Goal: Task Accomplishment & Management: Manage account settings

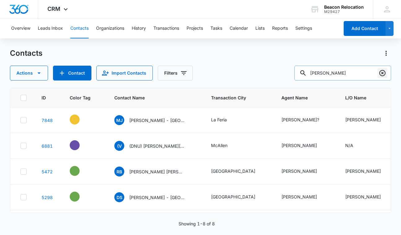
click at [382, 72] on icon "Clear" at bounding box center [382, 73] width 6 height 6
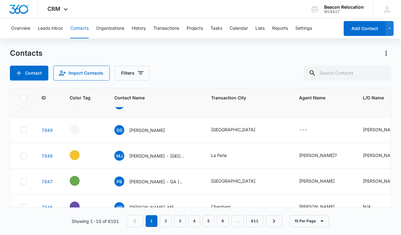
scroll to position [42, 0]
click at [340, 154] on icon "Agent Name - Vikki Wright? - Select to Edit Field" at bounding box center [343, 155] width 7 height 7
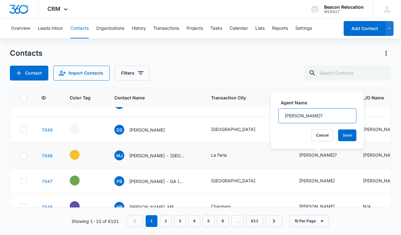
drag, startPoint x: 328, startPoint y: 115, endPoint x: 277, endPoint y: 115, distance: 50.8
click at [277, 116] on div "Agent Name [PERSON_NAME]? Cancel Save" at bounding box center [317, 120] width 93 height 57
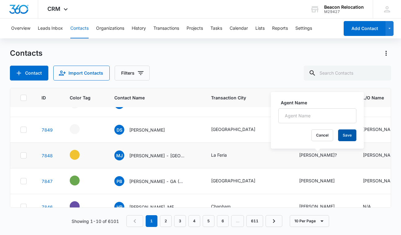
click at [351, 137] on button "Save" at bounding box center [347, 135] width 18 height 12
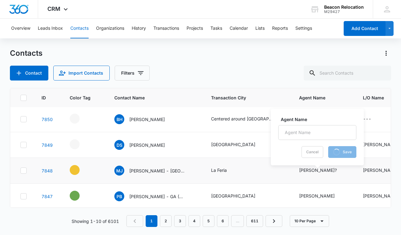
scroll to position [23, 0]
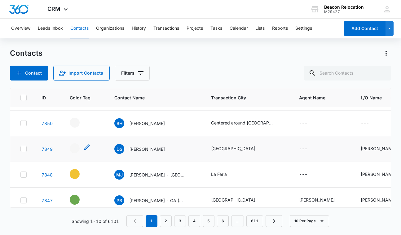
click at [87, 147] on icon "- - Select to Edit Field" at bounding box center [86, 146] width 7 height 7
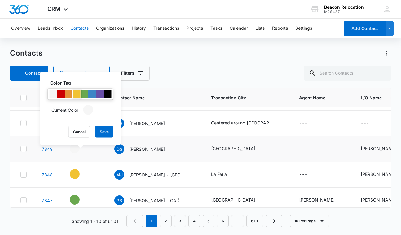
click at [78, 96] on div at bounding box center [77, 94] width 8 height 8
click at [103, 131] on button "Save" at bounding box center [104, 132] width 18 height 12
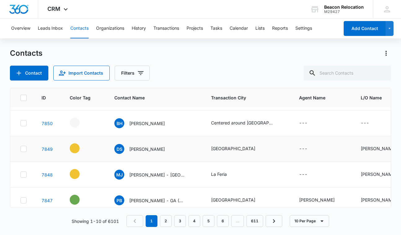
click at [169, 147] on icon "Contact Name - Dustin Sloop - Select to Edit Field" at bounding box center [172, 148] width 6 height 6
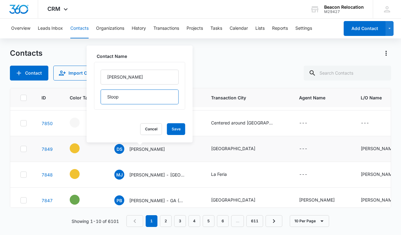
click at [144, 99] on input "Sloop" at bounding box center [140, 96] width 78 height 15
type input "Sloop - [GEOGRAPHIC_DATA]"
click at [181, 131] on button "Save" at bounding box center [176, 129] width 18 height 12
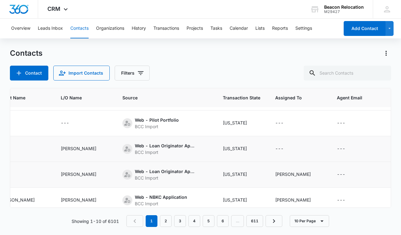
scroll to position [23, 330]
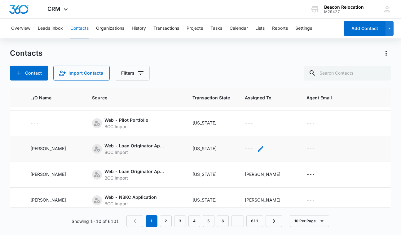
click at [263, 147] on icon "Assigned To - - Select to Edit Field" at bounding box center [261, 149] width 6 height 6
click at [267, 107] on div "Assigned To" at bounding box center [257, 109] width 25 height 7
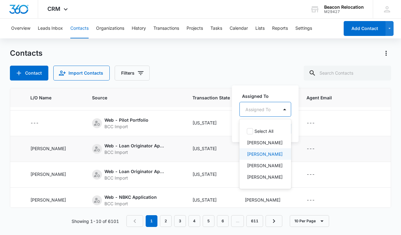
click at [260, 152] on p "[PERSON_NAME]" at bounding box center [265, 154] width 36 height 7
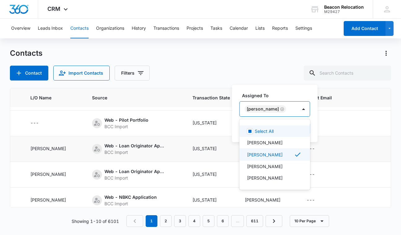
click at [286, 112] on div "[PERSON_NAME]" at bounding box center [269, 109] width 58 height 15
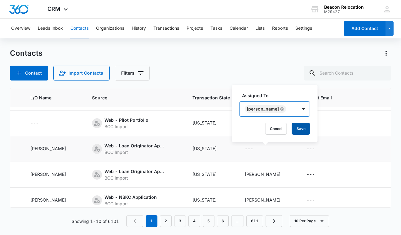
click at [292, 128] on button "Save" at bounding box center [301, 129] width 18 height 12
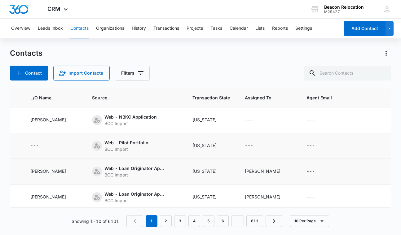
scroll to position [0, 330]
click at [264, 147] on icon "Assigned To - - Select to Edit Field" at bounding box center [260, 145] width 7 height 7
click at [270, 105] on div "Assigned To" at bounding box center [257, 106] width 25 height 7
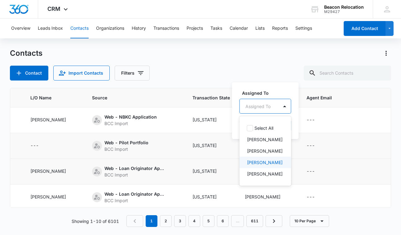
click at [267, 163] on p "[PERSON_NAME]" at bounding box center [265, 162] width 36 height 7
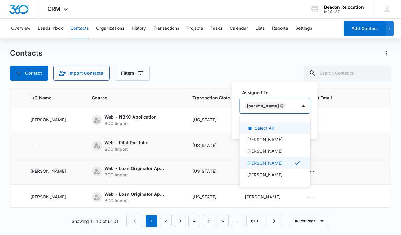
click at [284, 106] on div "[PERSON_NAME]" at bounding box center [269, 105] width 58 height 15
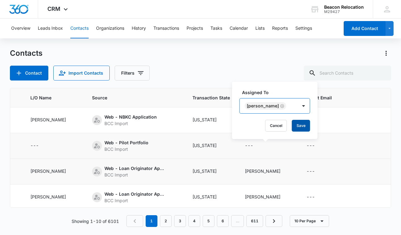
click at [292, 122] on button "Save" at bounding box center [301, 126] width 18 height 12
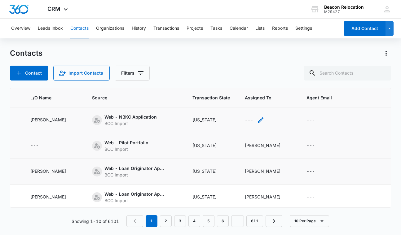
click at [264, 119] on icon "Assigned To - - Select to Edit Field" at bounding box center [260, 119] width 7 height 7
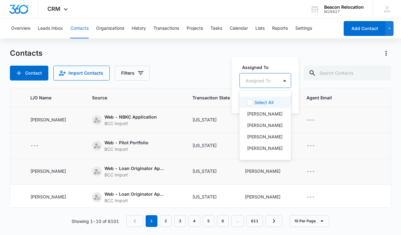
click at [273, 81] on div "Assigned To" at bounding box center [259, 81] width 39 height 14
click at [269, 126] on p "[PERSON_NAME]" at bounding box center [265, 125] width 36 height 7
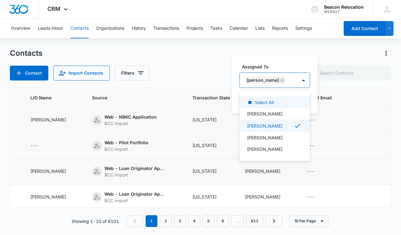
click at [287, 80] on div "[PERSON_NAME]" at bounding box center [269, 80] width 58 height 15
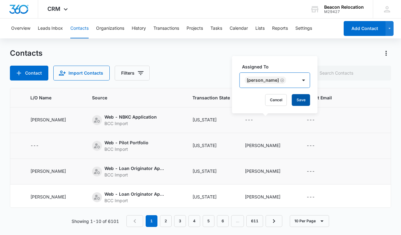
click at [292, 95] on button "Save" at bounding box center [301, 100] width 18 height 12
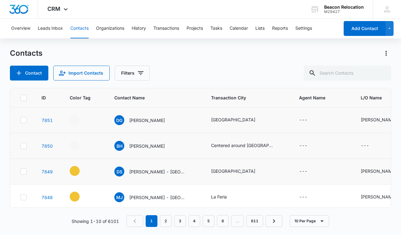
scroll to position [0, 0]
click at [85, 145] on icon "- - Select to Edit Field" at bounding box center [87, 144] width 6 height 6
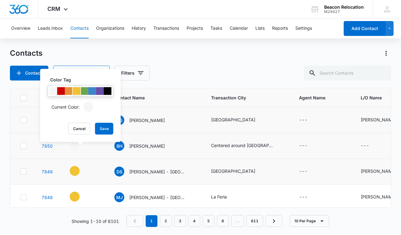
click at [76, 93] on div at bounding box center [77, 91] width 8 height 8
click at [101, 128] on button "Save" at bounding box center [104, 129] width 18 height 12
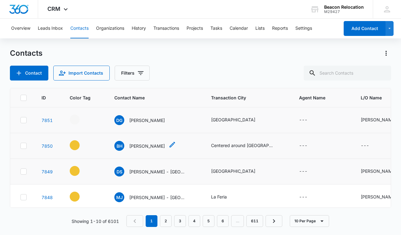
click at [171, 144] on icon "Contact Name - Brandon Horacek - Select to Edit Field" at bounding box center [171, 144] width 7 height 7
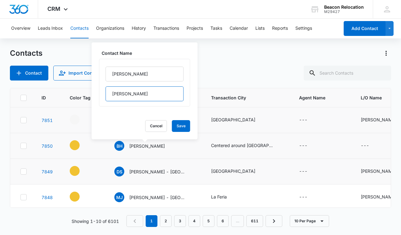
click at [149, 96] on input "[PERSON_NAME]" at bounding box center [145, 93] width 78 height 15
type input "[PERSON_NAME] - CO"
click at [183, 126] on button "Save" at bounding box center [181, 126] width 18 height 12
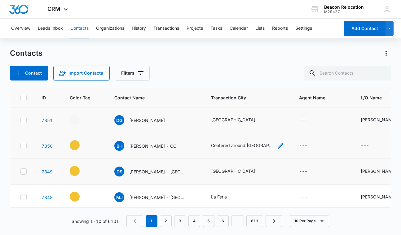
click at [276, 144] on icon "Transaction City - Centered around Denver - Select to Edit Field" at bounding box center [279, 145] width 7 height 7
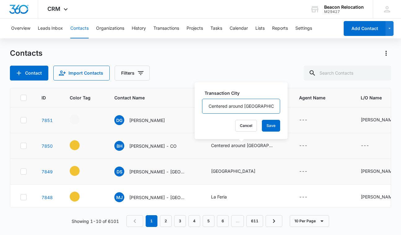
drag, startPoint x: 264, startPoint y: 107, endPoint x: 195, endPoint y: 104, distance: 68.8
click at [195, 104] on div "Transaction City Centered around [GEOGRAPHIC_DATA] Cancel Save" at bounding box center [240, 110] width 93 height 57
type input "[GEOGRAPHIC_DATA]"
click at [272, 123] on button "Save" at bounding box center [271, 126] width 18 height 12
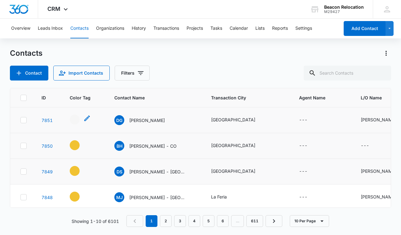
click at [86, 119] on icon "- - Select to Edit Field" at bounding box center [87, 118] width 6 height 6
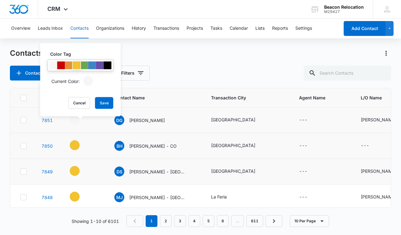
click at [75, 64] on div at bounding box center [77, 66] width 8 height 8
click at [109, 104] on button "Save" at bounding box center [104, 103] width 18 height 12
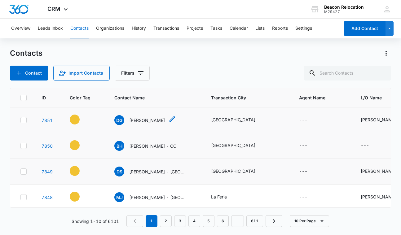
click at [168, 117] on icon "Contact Name - Darryl Green - Select to Edit Field" at bounding box center [171, 118] width 7 height 7
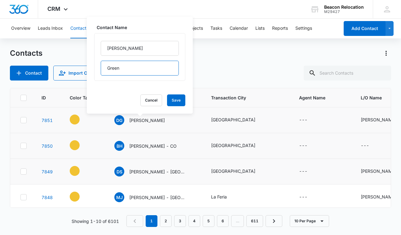
click at [142, 71] on input "Green" at bounding box center [140, 68] width 78 height 15
type input "Green - [GEOGRAPHIC_DATA]"
click at [179, 102] on button "Save" at bounding box center [176, 100] width 18 height 12
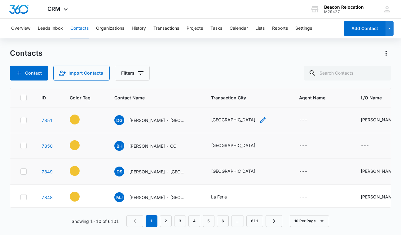
click at [260, 119] on icon "Transaction City - Jacksonville - Select to Edit Field" at bounding box center [263, 120] width 6 height 6
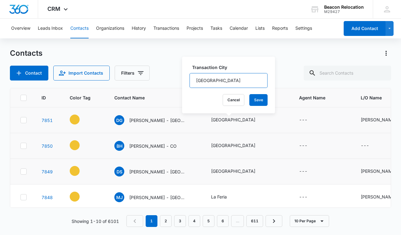
drag, startPoint x: 234, startPoint y: 79, endPoint x: 186, endPoint y: 78, distance: 48.6
click at [186, 78] on div "Transaction City [GEOGRAPHIC_DATA] Cancel Save" at bounding box center [228, 85] width 93 height 57
type input "Orlando"
click at [258, 99] on button "Save" at bounding box center [258, 100] width 18 height 12
